Goal: Task Accomplishment & Management: Manage account settings

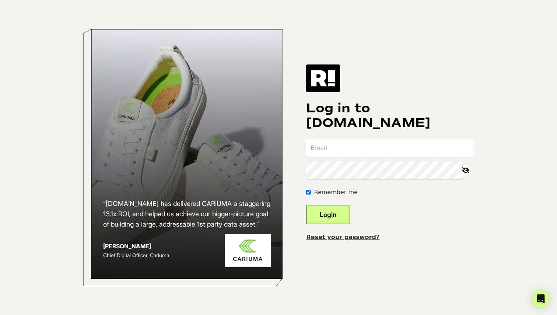
click at [370, 149] on input "email" at bounding box center [390, 148] width 168 height 18
type input "[PERSON_NAME][EMAIL_ADDRESS]"
click at [346, 214] on button "Login" at bounding box center [328, 215] width 44 height 18
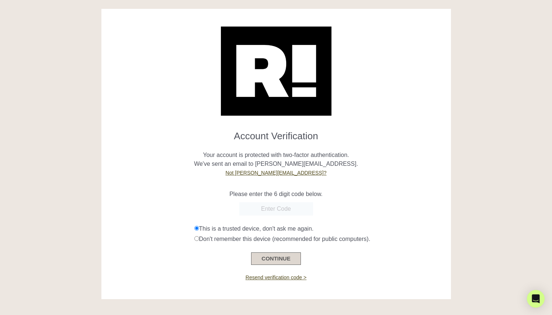
click at [274, 257] on button "CONTINUE" at bounding box center [275, 258] width 49 height 13
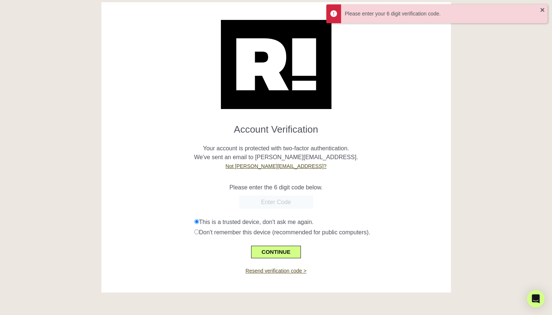
scroll to position [9, 0]
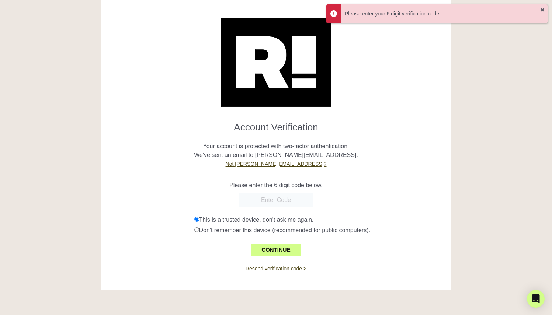
click at [273, 199] on input "text" at bounding box center [276, 199] width 74 height 13
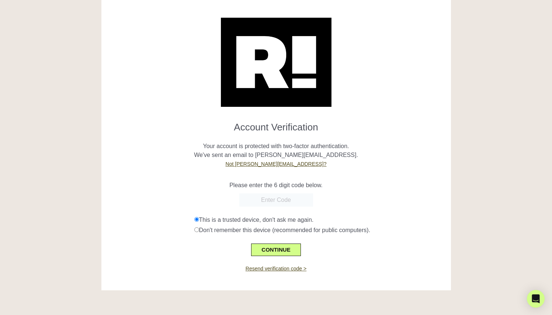
click at [273, 195] on input "text" at bounding box center [276, 199] width 74 height 13
paste input "282088"
type input "282088"
click at [275, 246] on button "CONTINUE" at bounding box center [275, 250] width 49 height 13
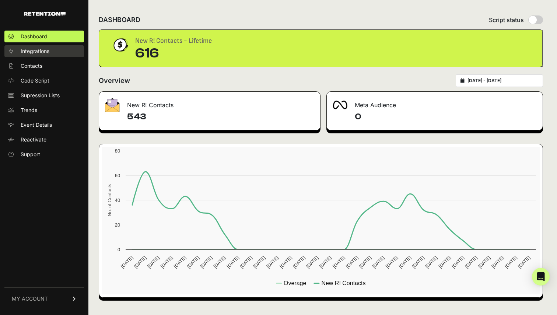
click at [39, 51] on span "Integrations" at bounding box center [35, 51] width 29 height 7
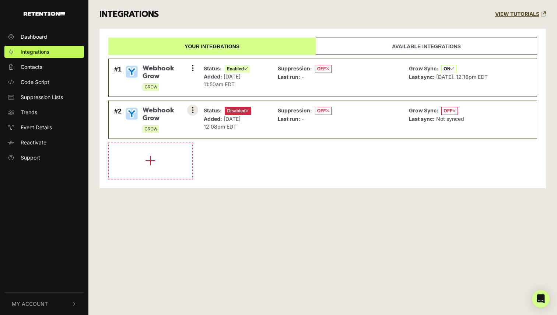
click at [189, 111] on button at bounding box center [192, 110] width 11 height 11
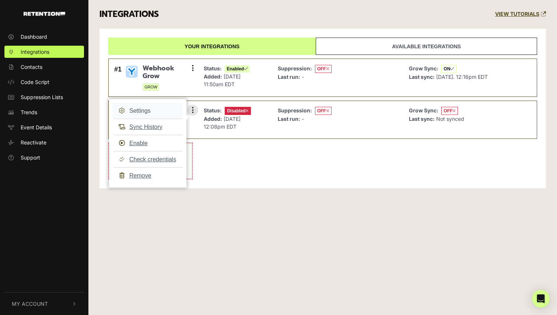
click at [155, 110] on link "Settings" at bounding box center [148, 111] width 70 height 16
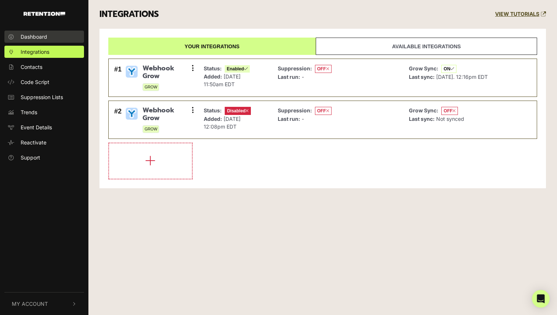
click at [45, 42] on link "Dashboard" at bounding box center [44, 37] width 80 height 12
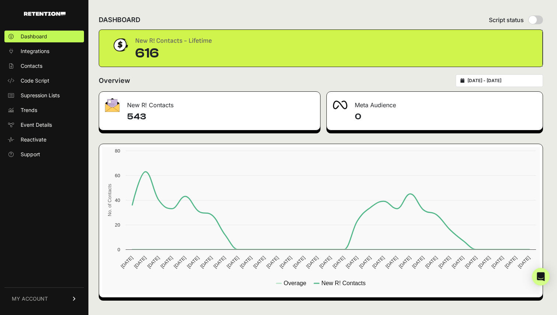
click at [216, 6] on div "DASHBOARD Script status New R! Contacts - Lifetime 616 Overview [DATE] - [DATE]…" at bounding box center [320, 157] width 465 height 315
